Goal: Find specific page/section: Find specific page/section

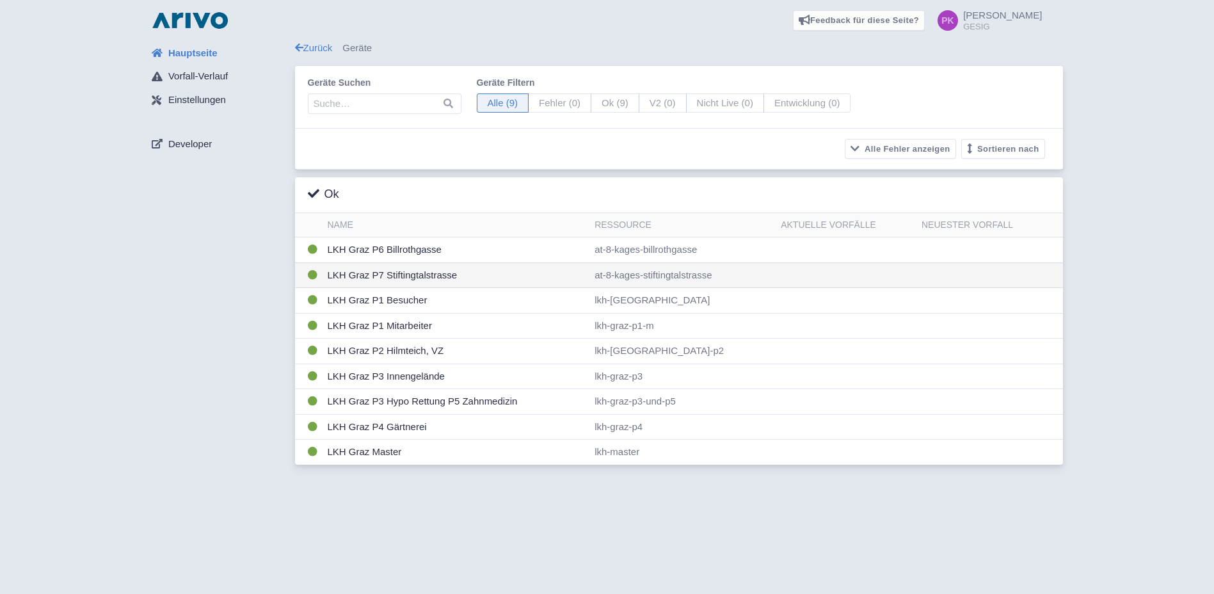
click at [408, 273] on td "LKH Graz P7 Stiftingtalstrasse" at bounding box center [457, 275] width 268 height 26
click at [431, 277] on td "LKH Graz P7 Stiftingtalstrasse" at bounding box center [457, 275] width 268 height 26
click at [431, 275] on td "LKH Graz P7 Stiftingtalstrasse" at bounding box center [457, 275] width 268 height 26
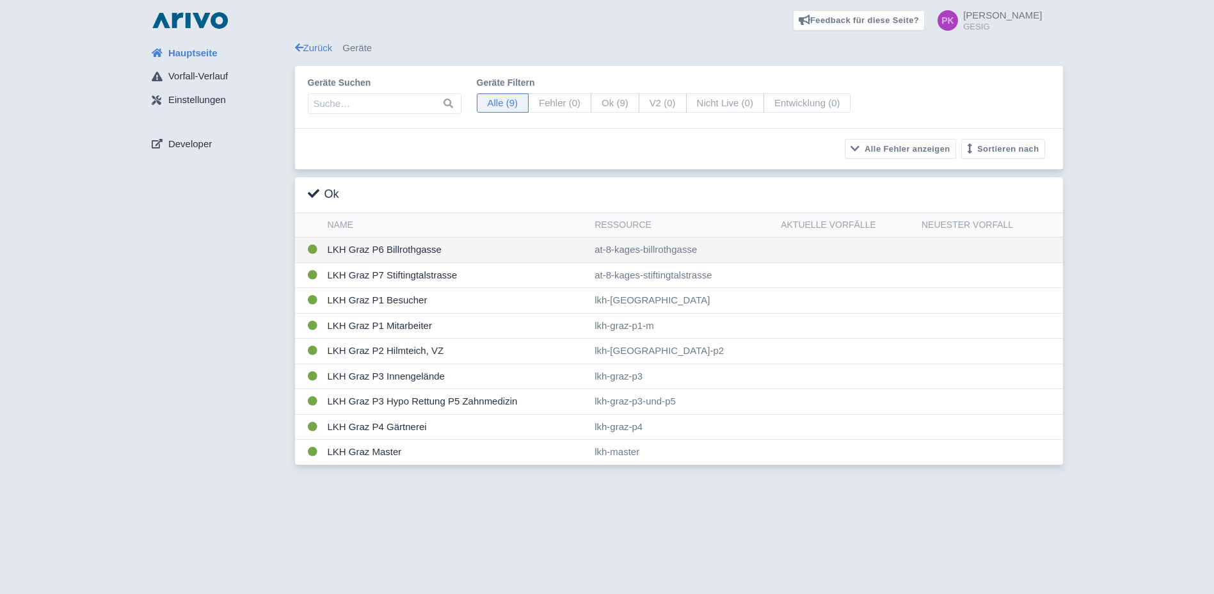
click at [420, 250] on td "LKH Graz P6 Billrothgasse" at bounding box center [457, 250] width 268 height 26
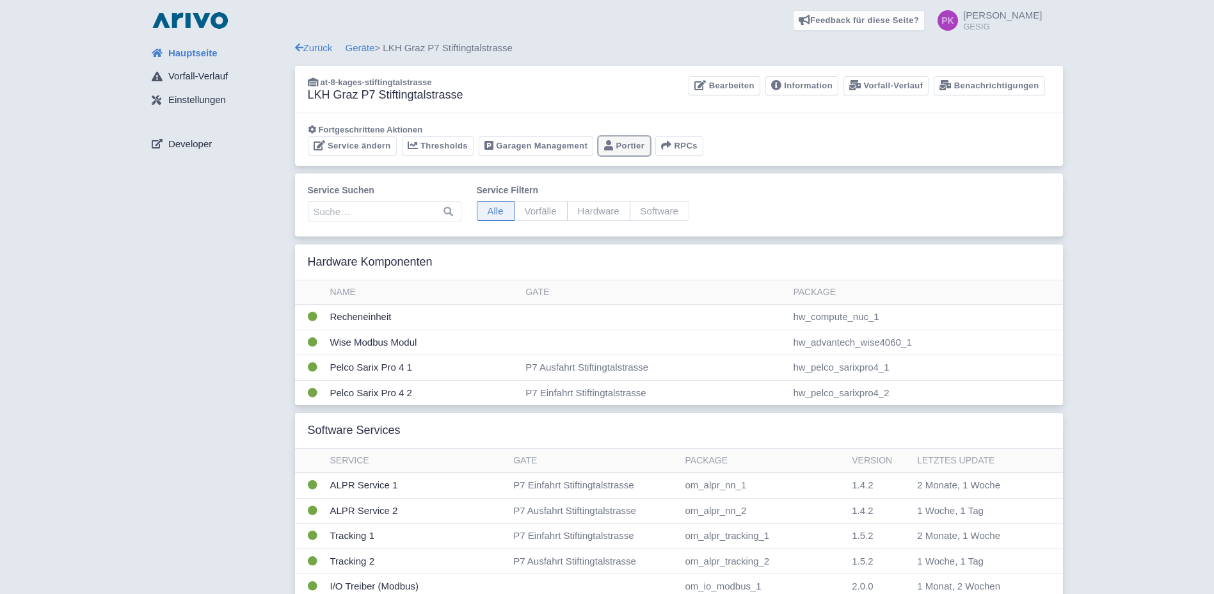
click at [612, 149] on link "[PERSON_NAME]" at bounding box center [624, 146] width 52 height 20
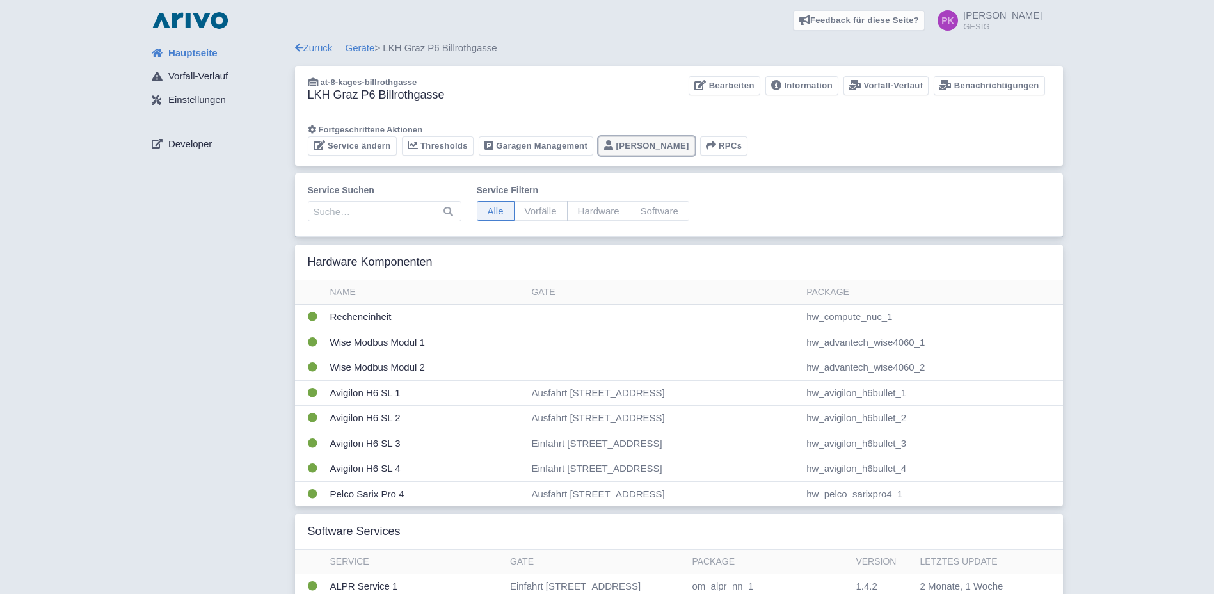
click at [623, 150] on link "[PERSON_NAME]" at bounding box center [646, 146] width 97 height 20
